Goal: Information Seeking & Learning: Learn about a topic

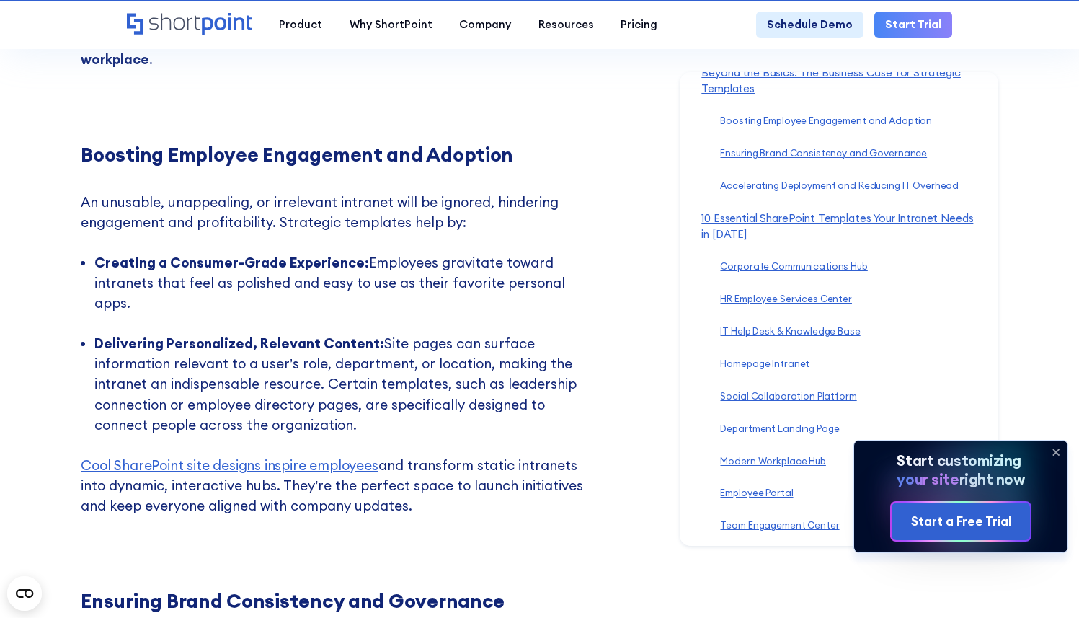
scroll to position [4295, 0]
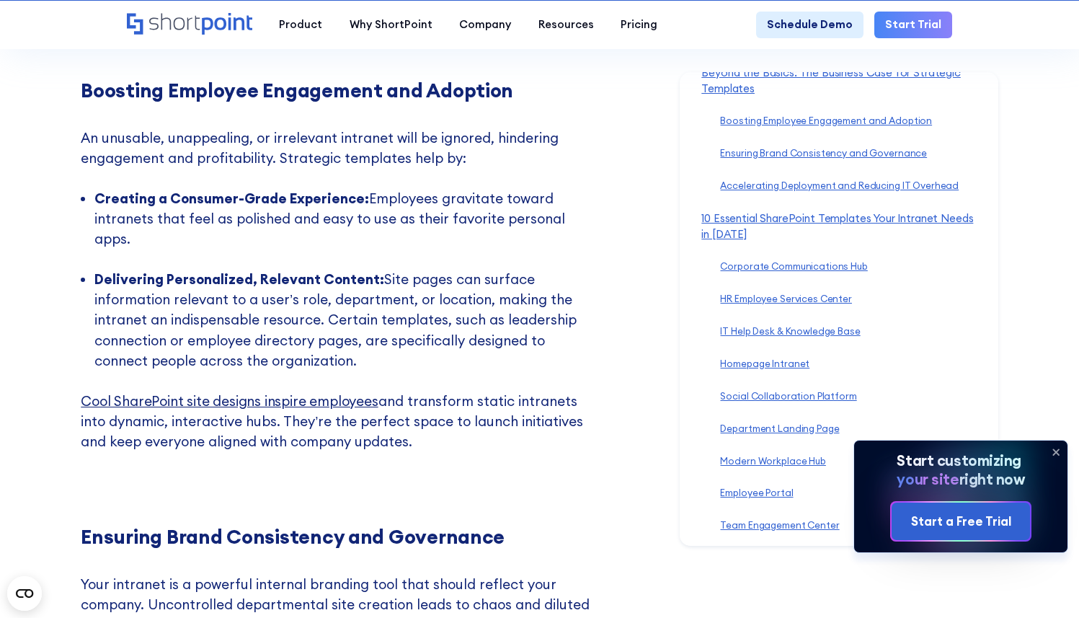
click at [225, 394] on link "Cool SharePoint site designs inspire employees" at bounding box center [229, 400] width 297 height 17
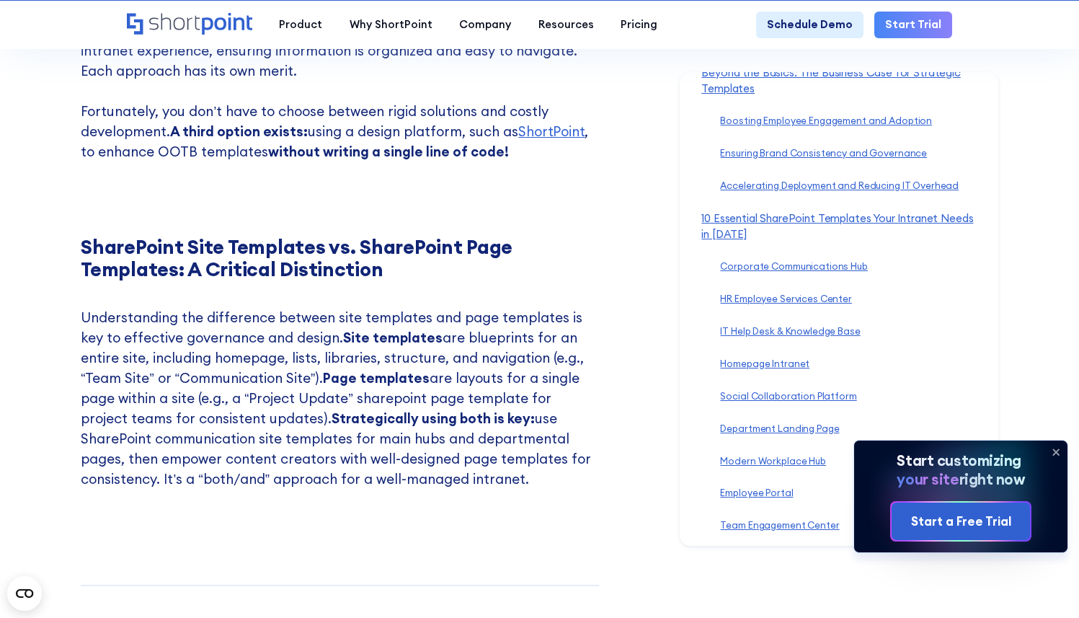
scroll to position [2410, 0]
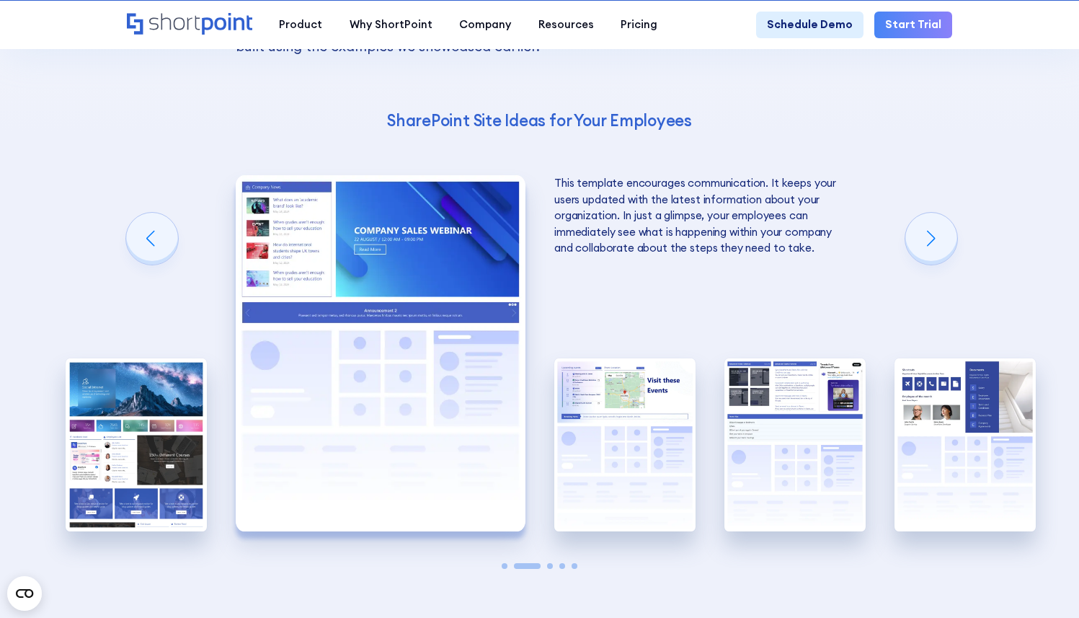
scroll to position [2348, 0]
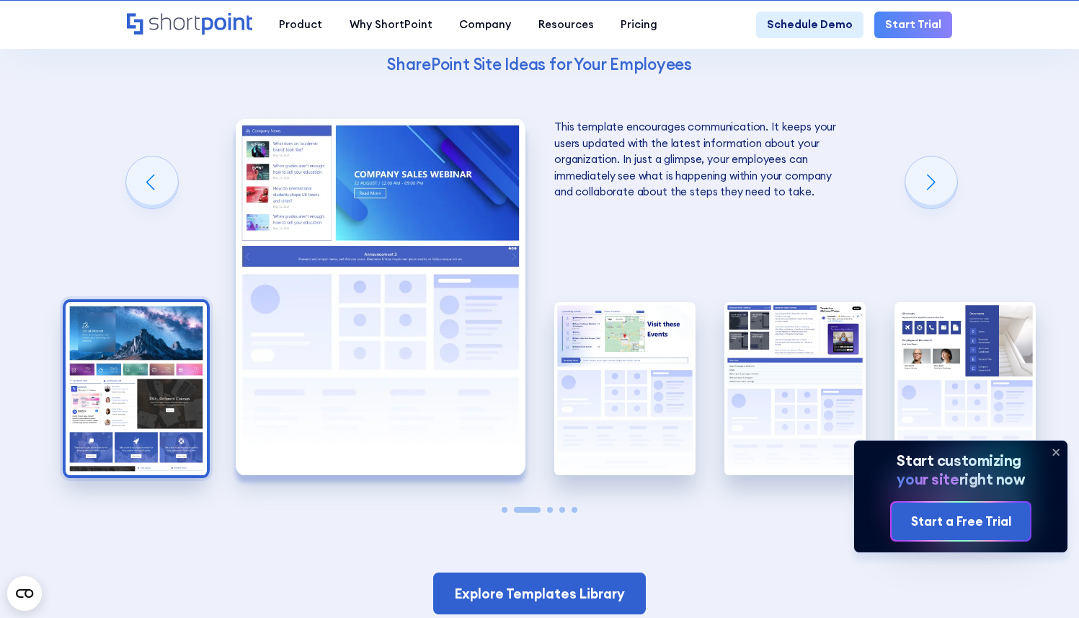
click at [140, 364] on img "1 / 5" at bounding box center [136, 389] width 141 height 174
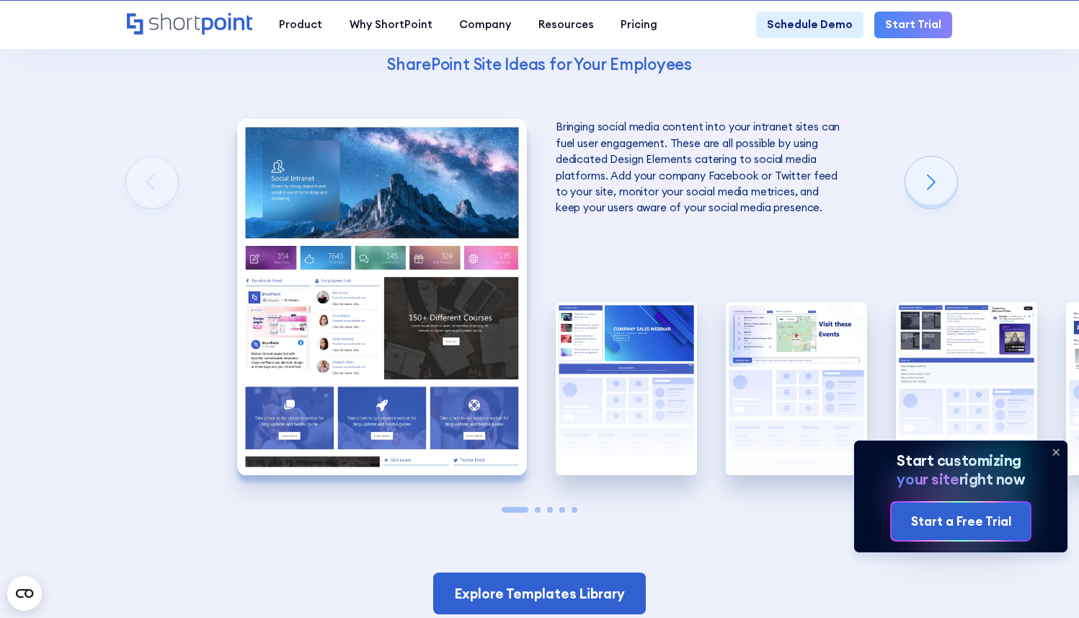
click at [368, 283] on img "1 / 5" at bounding box center [382, 297] width 290 height 356
click at [412, 262] on img "1 / 5" at bounding box center [382, 297] width 290 height 356
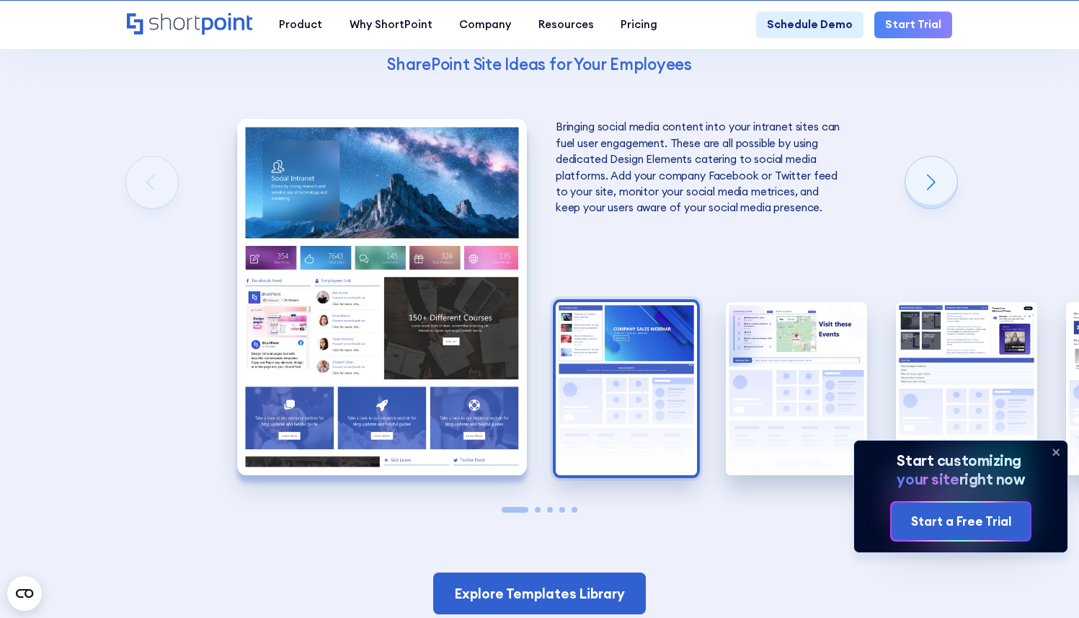
click at [674, 401] on img "2 / 5" at bounding box center [626, 389] width 141 height 174
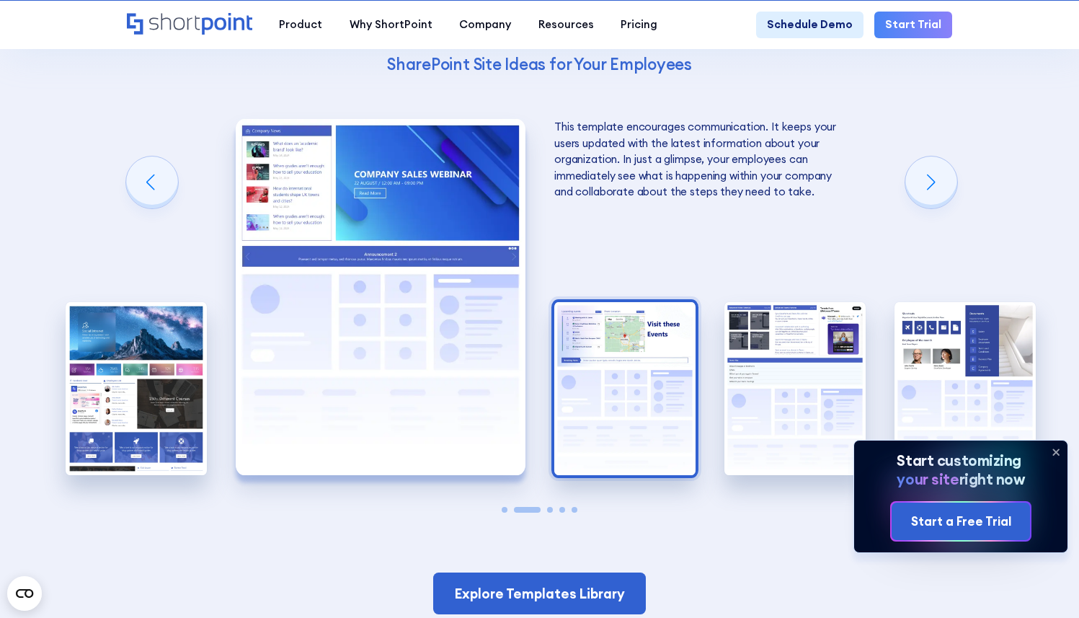
click at [609, 437] on img "3 / 5" at bounding box center [625, 389] width 141 height 174
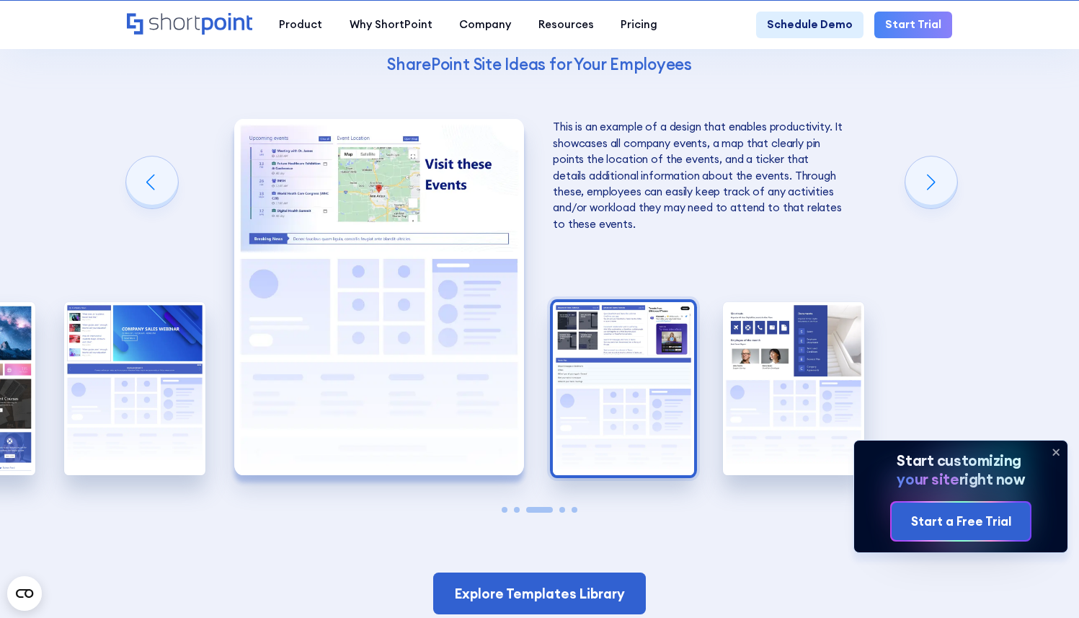
click at [614, 376] on img "4 / 5" at bounding box center [623, 389] width 141 height 174
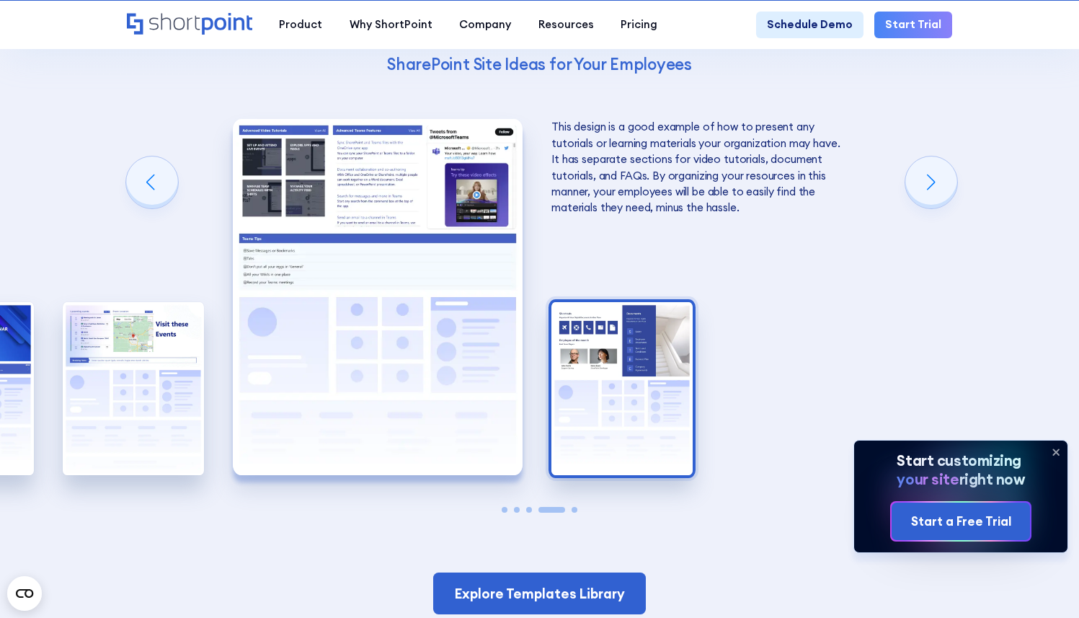
click at [653, 367] on img "5 / 5" at bounding box center [622, 389] width 141 height 174
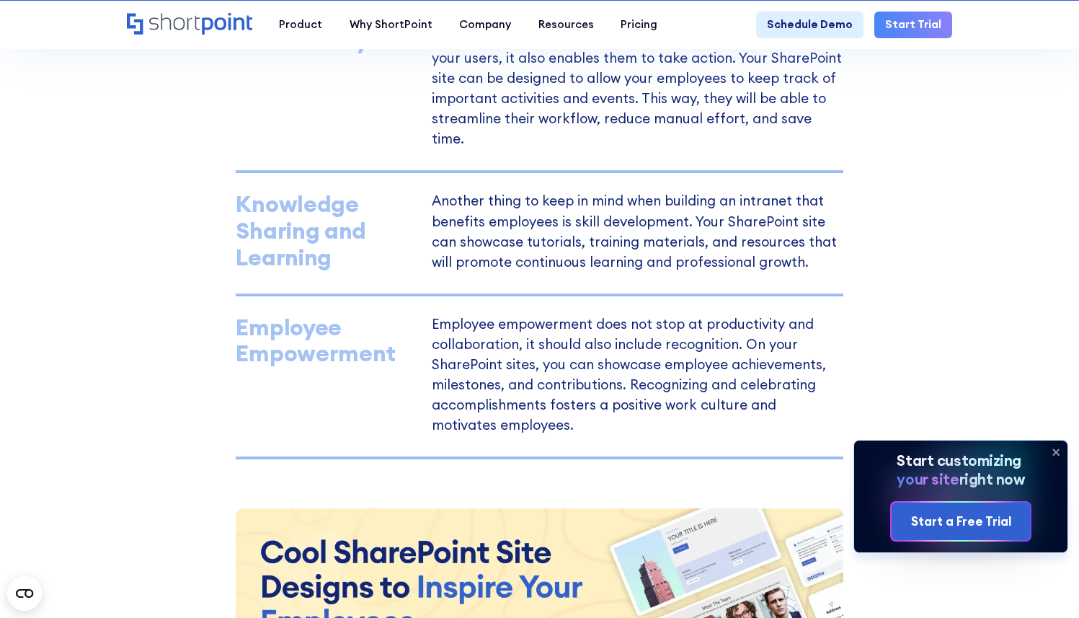
scroll to position [624, 0]
